Goal: Information Seeking & Learning: Find specific fact

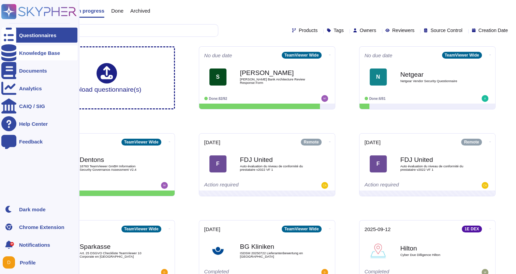
click at [9, 55] on icon at bounding box center [8, 52] width 15 height 17
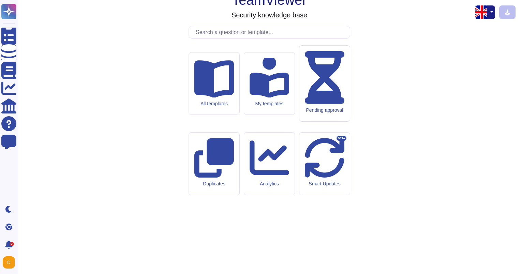
click at [218, 38] on input "text" at bounding box center [271, 32] width 158 height 12
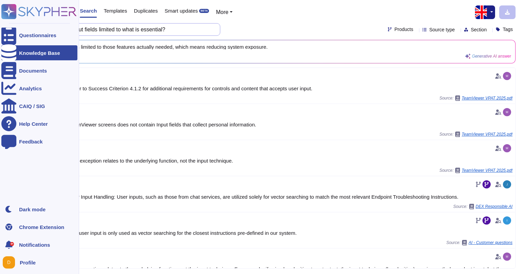
drag, startPoint x: 177, startPoint y: 31, endPoint x: 11, endPoint y: 21, distance: 166.3
click at [11, 21] on div "Questionnaires Knowledge Base Documents Analytics CAIQ / SIG Help Center Feedba…" at bounding box center [260, 137] width 521 height 274
paste input "n accordance with the principle of data minimization (Art. 5 (1) (c) GDPR), per…"
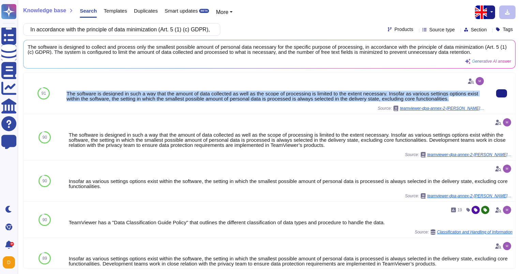
drag, startPoint x: 68, startPoint y: 93, endPoint x: 456, endPoint y: 103, distance: 388.8
click at [456, 103] on div "The software is designed in such a way that the amount of data collected as wel…" at bounding box center [275, 93] width 419 height 35
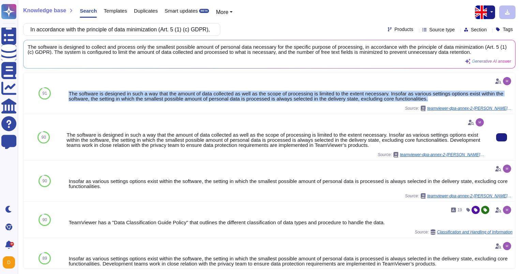
copy div "The software is designed in such a way that the amount of data collected as wel…"
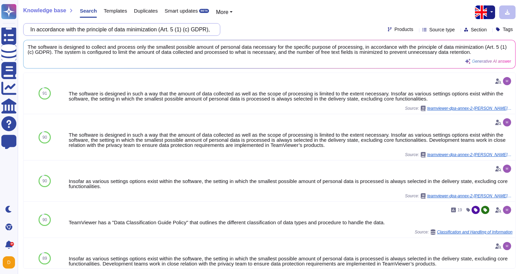
click at [208, 27] on input "In accordance with the principle of data minimization (Art. 5 (1) (c) GDPR), pe…" at bounding box center [120, 30] width 186 height 12
drag, startPoint x: 208, startPoint y: 28, endPoint x: 20, endPoint y: 25, distance: 188.6
click at [20, 25] on div "Knowledge base Search Templates Duplicates Smart updates BETA More In accordanc…" at bounding box center [269, 137] width 503 height 274
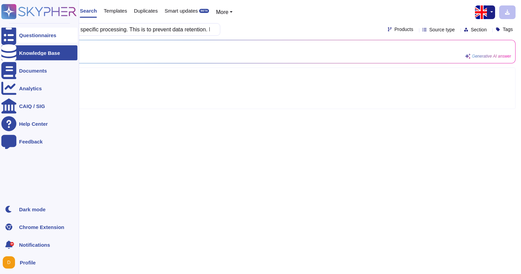
type input "ta is required for the specific processing. This is to prevent data retention. …"
click at [16, 33] on div at bounding box center [8, 35] width 15 height 15
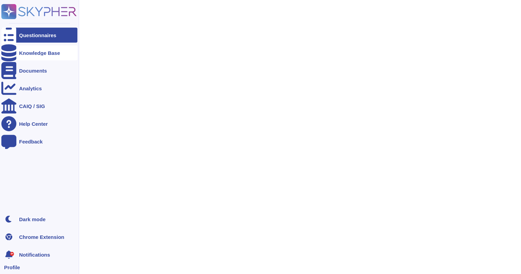
click at [26, 57] on div "Knowledge Base" at bounding box center [39, 52] width 76 height 15
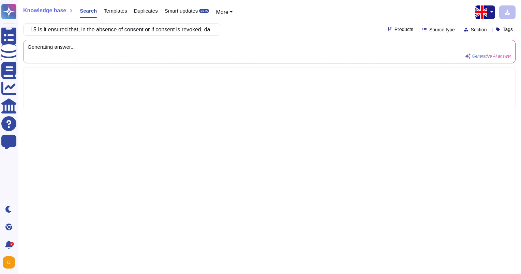
scroll to position [0, 208]
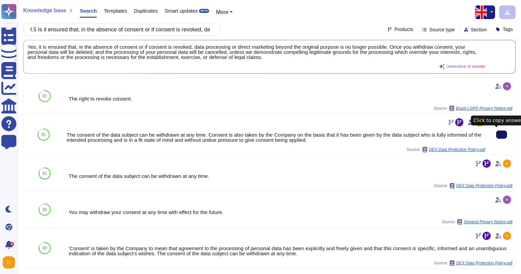
click at [496, 137] on button at bounding box center [501, 135] width 11 height 8
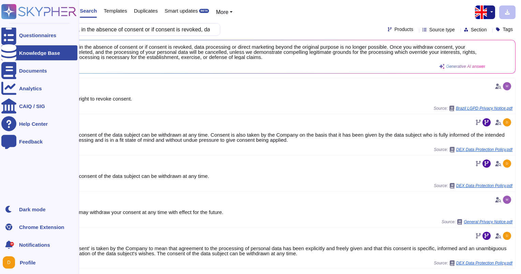
click at [9, 43] on ul "Questionnaires Knowledge Base Documents Analytics CAIQ / SIG Help Center Feedba…" at bounding box center [39, 113] width 76 height 170
drag, startPoint x: 14, startPoint y: 38, endPoint x: 15, endPoint y: 50, distance: 12.4
click at [14, 39] on div at bounding box center [8, 35] width 15 height 15
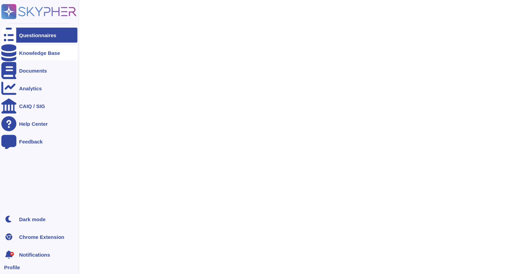
click at [16, 54] on div "Knowledge Base" at bounding box center [39, 52] width 76 height 15
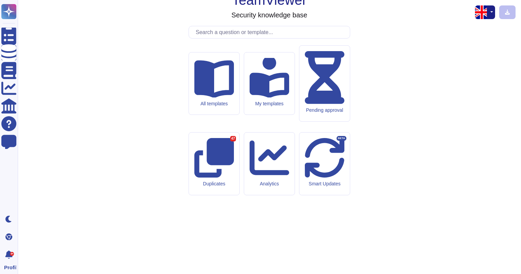
click at [209, 38] on input "text" at bounding box center [271, 32] width 158 height 12
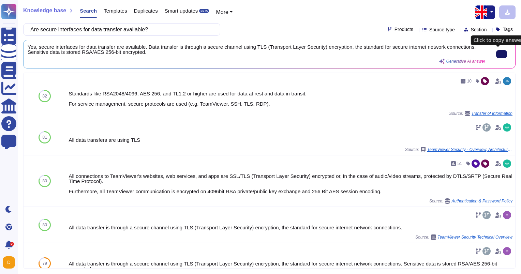
click at [496, 53] on button at bounding box center [501, 54] width 11 height 8
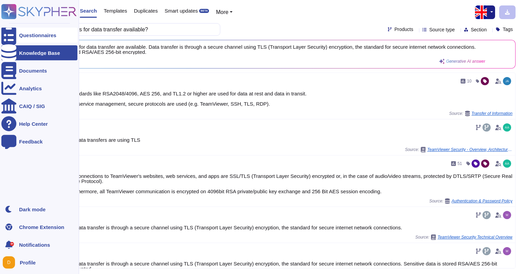
click at [12, 33] on icon at bounding box center [8, 35] width 15 height 20
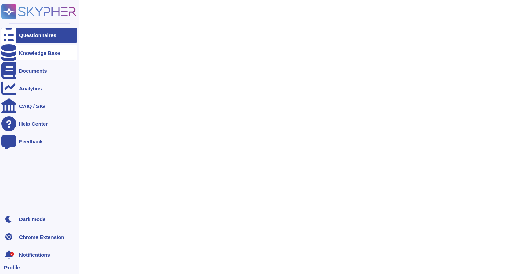
click at [20, 49] on div "Knowledge Base" at bounding box center [39, 52] width 76 height 15
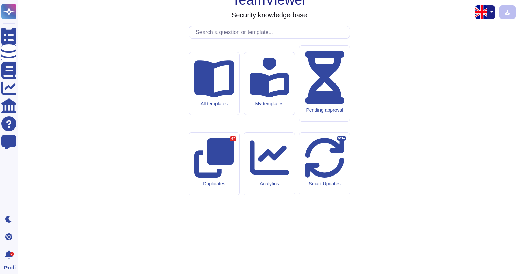
click at [213, 38] on input "text" at bounding box center [271, 32] width 158 height 12
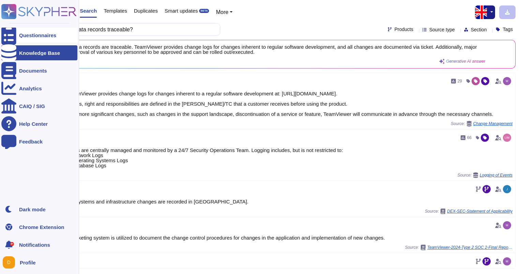
click at [6, 40] on div at bounding box center [8, 35] width 15 height 15
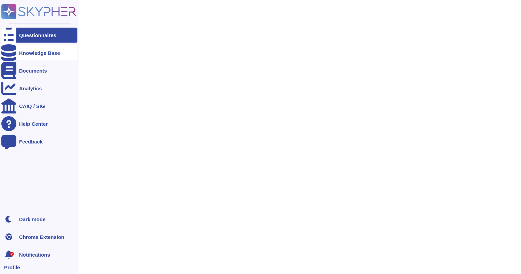
click at [18, 52] on div "Knowledge Base" at bounding box center [39, 52] width 76 height 15
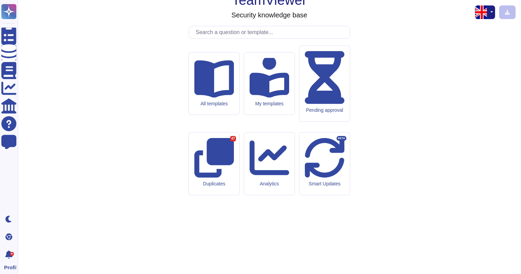
click at [205, 38] on input "text" at bounding box center [271, 32] width 158 height 12
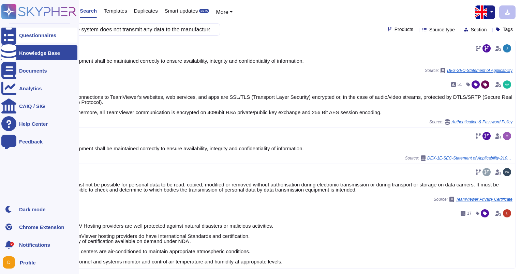
drag, startPoint x: 209, startPoint y: 32, endPoint x: 25, endPoint y: 31, distance: 184.1
click at [25, 31] on div "Questionnaires Knowledge Base Documents Analytics CAIQ / SIG Help Center Feedba…" at bounding box center [260, 137] width 521 height 274
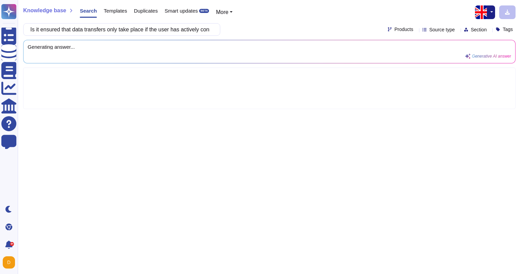
scroll to position [0, 43]
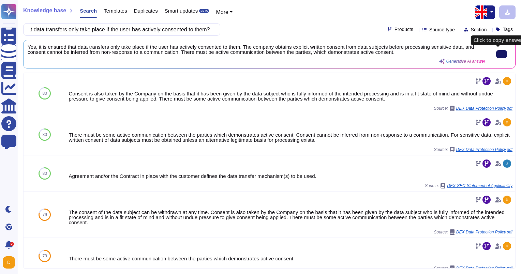
click at [502, 54] on icon at bounding box center [502, 54] width 0 height 0
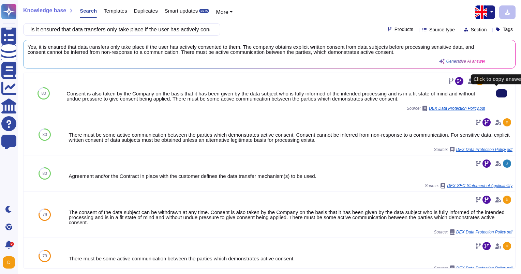
click at [496, 96] on button at bounding box center [501, 93] width 11 height 8
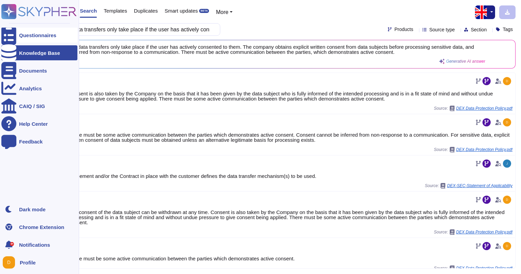
click at [5, 31] on div at bounding box center [8, 35] width 15 height 15
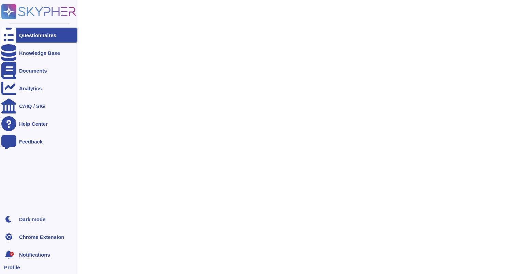
click at [14, 45] on ul "Questionnaires Knowledge Base Documents Analytics CAIQ / SIG Help Center Feedba…" at bounding box center [39, 118] width 76 height 180
click at [20, 53] on div "Knowledge Base" at bounding box center [39, 52] width 41 height 5
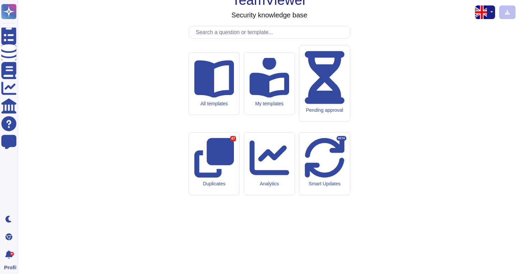
click at [222, 38] on input "text" at bounding box center [271, 32] width 158 height 12
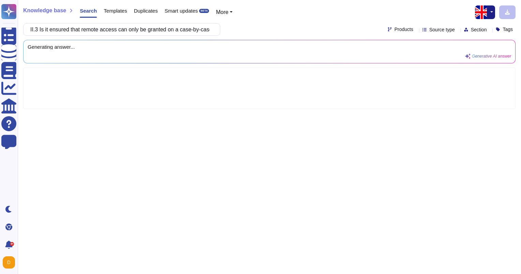
drag, startPoint x: 50, startPoint y: 33, endPoint x: -1, endPoint y: 33, distance: 51.1
click at [0, 33] on html "Questionnaires Knowledge Base Documents Analytics CAIQ / SIG Help Center Feedba…" at bounding box center [260, 137] width 521 height 274
click at [41, 27] on input "II.3 Is it ensured that remote access can only be granted on a case-by-case bas…" at bounding box center [120, 30] width 186 height 12
drag, startPoint x: 196, startPoint y: 30, endPoint x: 180, endPoint y: 30, distance: 16.7
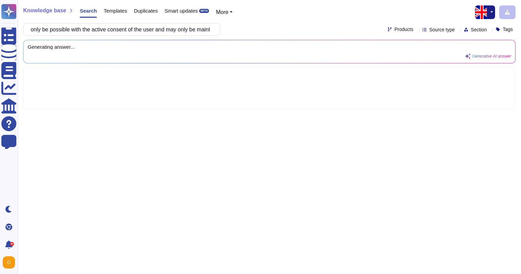
click at [180, 30] on input "Is it ensured that remote access can only be granted on a case-by-case basis? R…" at bounding box center [120, 30] width 186 height 12
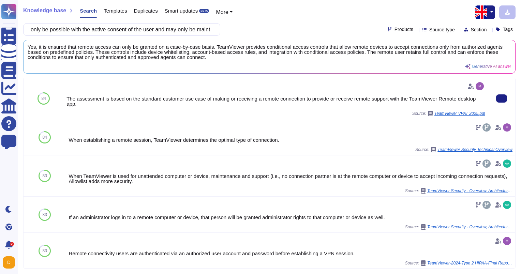
type input "Is it ensured that remote access can only be granted on a case-by-case basis? R…"
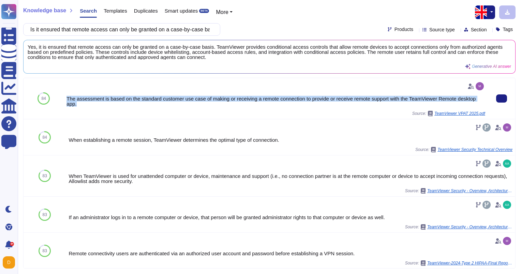
drag, startPoint x: 66, startPoint y: 96, endPoint x: 88, endPoint y: 105, distance: 24.3
click at [88, 105] on div "The assessment is based on the standard customer use case of making or receivin…" at bounding box center [275, 101] width 419 height 10
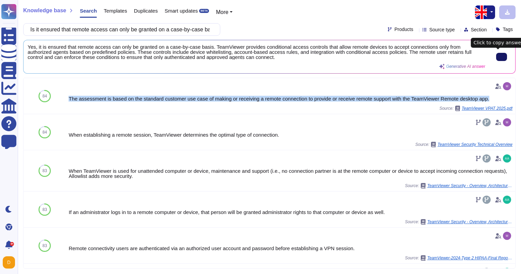
click at [496, 56] on button at bounding box center [501, 57] width 11 height 8
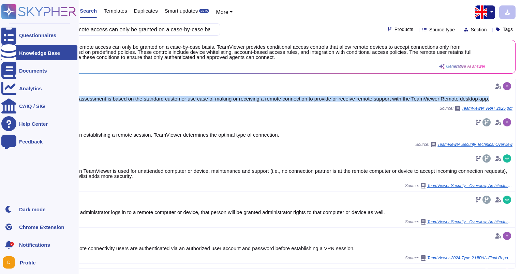
click at [5, 41] on div at bounding box center [8, 35] width 15 height 15
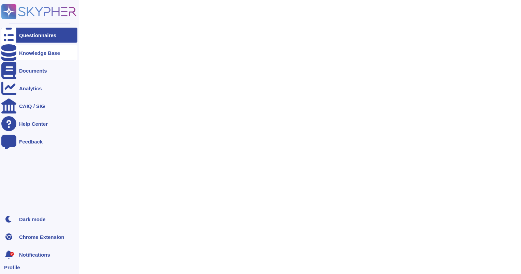
click at [15, 52] on div at bounding box center [8, 52] width 15 height 15
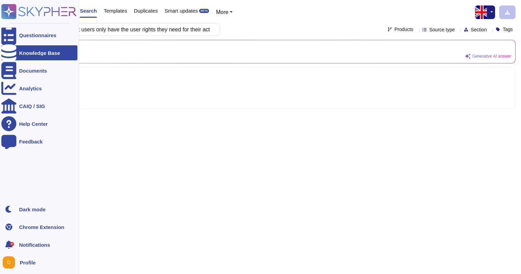
drag, startPoint x: 49, startPoint y: 28, endPoint x: 28, endPoint y: 26, distance: 21.6
click at [28, 26] on div "Questionnaires Knowledge Base Documents Analytics CAIQ / SIG Help Center Feedba…" at bounding box center [260, 137] width 521 height 274
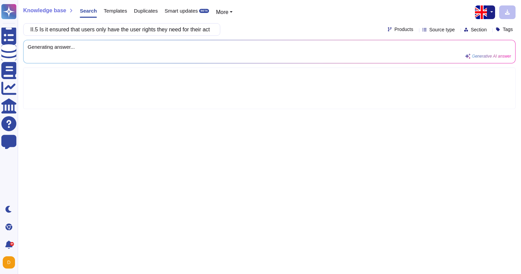
click at [43, 29] on input "II.5 Is it ensured that users only have the user rights they need for their act…" at bounding box center [120, 30] width 186 height 12
drag, startPoint x: 45, startPoint y: 29, endPoint x: 23, endPoint y: 27, distance: 21.9
click at [23, 27] on div "II.5 Is it ensured that users only have the user rights they need for their act…" at bounding box center [121, 29] width 197 height 13
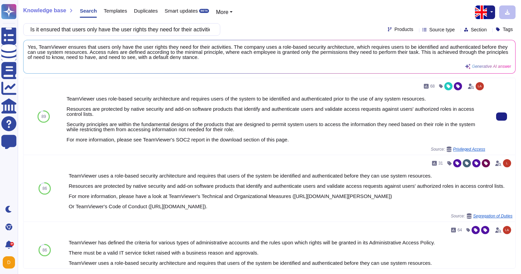
type input "Is it ensured that users only have the user rights they need for their activiti…"
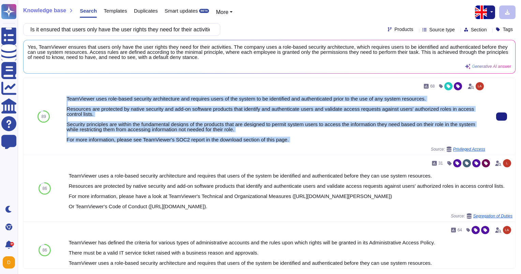
drag, startPoint x: 66, startPoint y: 98, endPoint x: 286, endPoint y: 145, distance: 225.0
click at [286, 145] on div "68 TeamViewer uses role-based security architecture and requires users of the s…" at bounding box center [275, 116] width 419 height 71
copy div "TeamViewer uses role-based security architecture and requires users of the syst…"
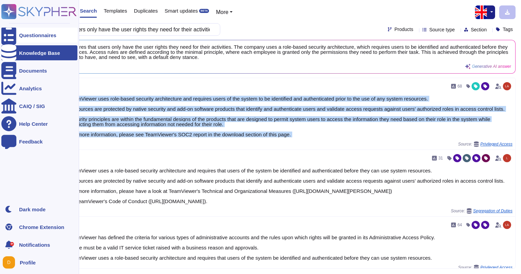
click at [10, 35] on icon at bounding box center [8, 35] width 15 height 20
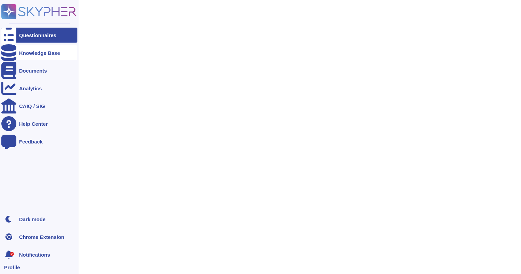
click at [23, 52] on div "Knowledge Base" at bounding box center [39, 52] width 41 height 5
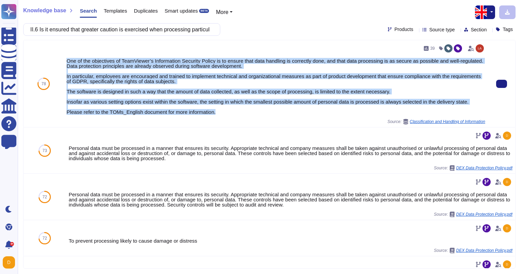
drag, startPoint x: 224, startPoint y: 116, endPoint x: 64, endPoint y: 58, distance: 169.5
click at [64, 58] on div "39 One of the objectives of TeamViewer’s Information Security Policy is to ensu…" at bounding box center [276, 83] width 424 height 87
copy div "One of the objectives of TeamViewer’s Information Security Policy is to ensure …"
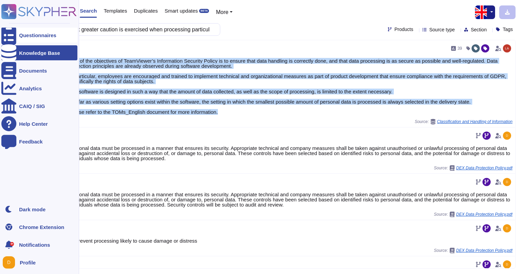
click at [12, 38] on icon at bounding box center [8, 35] width 15 height 20
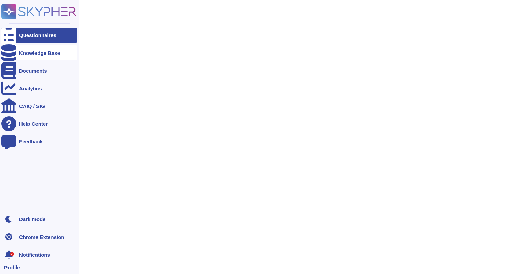
click at [12, 45] on div at bounding box center [8, 52] width 15 height 15
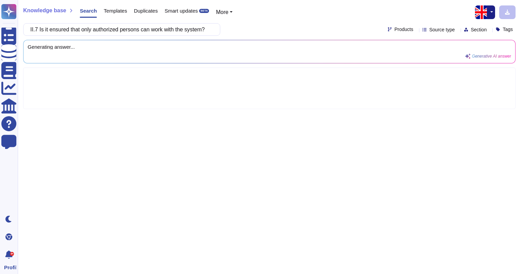
scroll to position [0, 391]
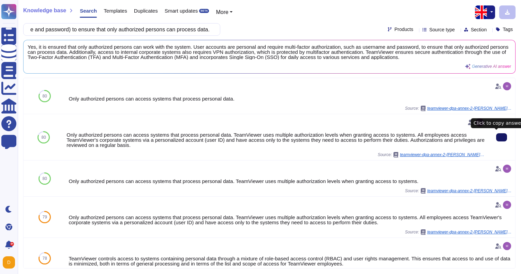
click at [502, 137] on icon at bounding box center [502, 137] width 0 height 0
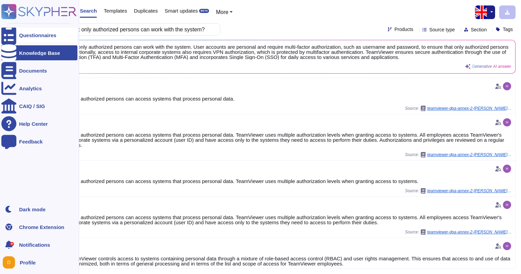
click at [17, 34] on div "Questionnaires" at bounding box center [39, 35] width 76 height 15
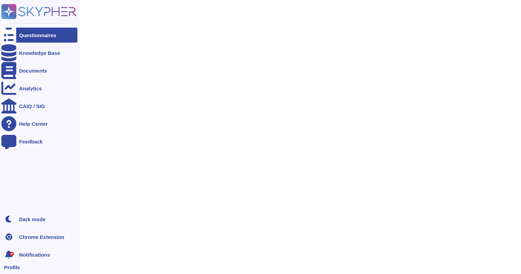
click at [13, 43] on ul "Questionnaires Knowledge Base Documents Analytics CAIQ / SIG Help Center Feedba…" at bounding box center [39, 118] width 76 height 180
click at [45, 55] on div "Knowledge Base" at bounding box center [39, 52] width 41 height 5
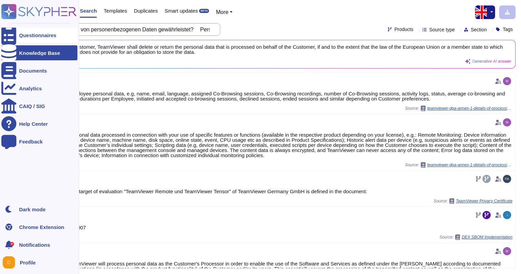
drag, startPoint x: 36, startPoint y: 29, endPoint x: 51, endPoint y: 29, distance: 14.3
click at [51, 29] on div "Questionnaires Knowledge Base Documents Analytics CAIQ / SIG Help Center Feedba…" at bounding box center [260, 137] width 521 height 274
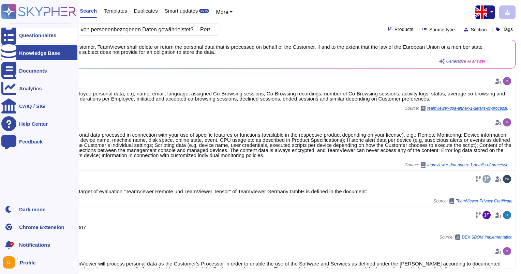
click at [13, 34] on div at bounding box center [8, 35] width 15 height 15
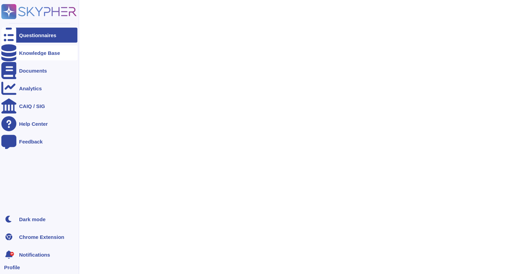
click at [19, 46] on div "Knowledge Base" at bounding box center [39, 52] width 76 height 15
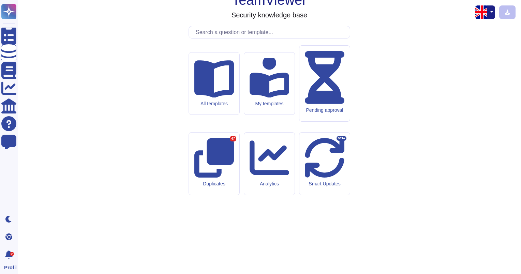
click at [241, 38] on input "text" at bounding box center [271, 32] width 158 height 12
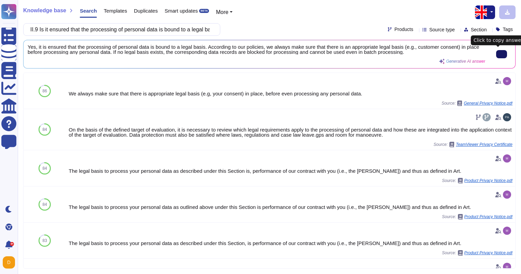
click at [499, 50] on button at bounding box center [501, 54] width 11 height 8
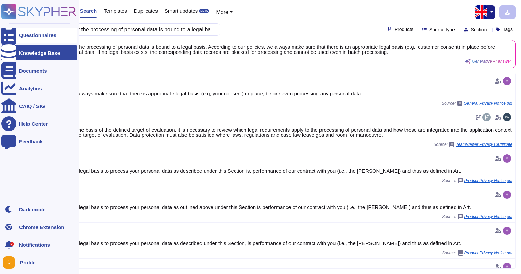
click at [10, 36] on icon at bounding box center [8, 35] width 15 height 20
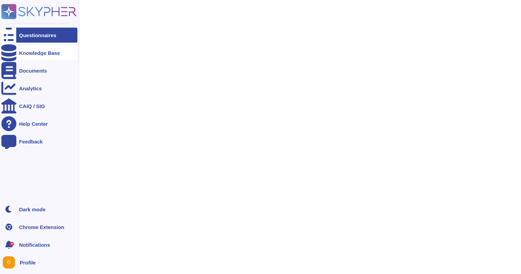
click at [16, 48] on div at bounding box center [8, 52] width 15 height 15
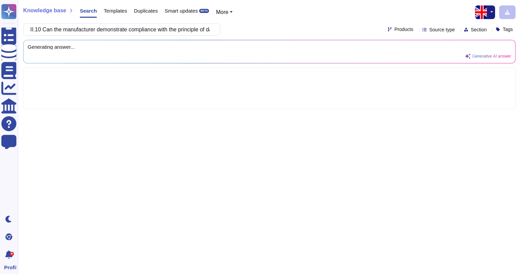
scroll to position [0, 1154]
